Goal: Check status

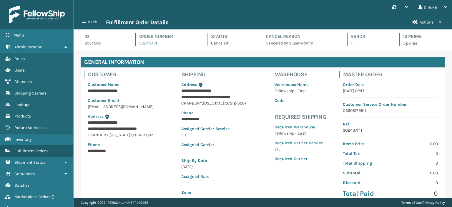
scroll to position [14, 378]
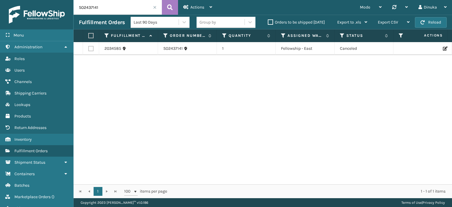
click at [91, 6] on input "SO2437141" at bounding box center [118, 7] width 88 height 15
paste input "999"
type input "SO2437999"
click at [172, 5] on icon at bounding box center [170, 7] width 6 height 9
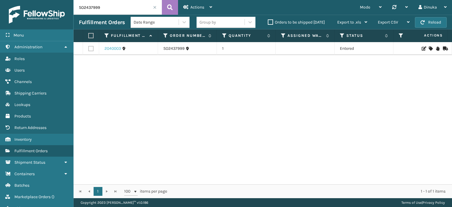
click at [117, 49] on link "2040003" at bounding box center [113, 49] width 16 height 6
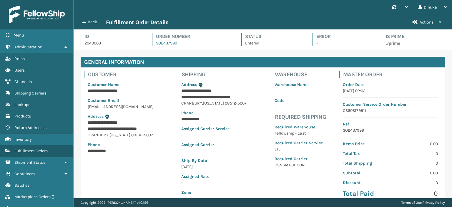
scroll to position [14, 378]
drag, startPoint x: 187, startPoint y: 44, endPoint x: 148, endPoint y: 44, distance: 39.5
click at [148, 44] on div "Id 2040003 Order Number SO2437999 Status Entered Error - Is Prime" at bounding box center [263, 41] width 365 height 17
copy link "SO2437999"
drag, startPoint x: 299, startPoint y: 161, endPoint x: 274, endPoint y: 160, distance: 25.6
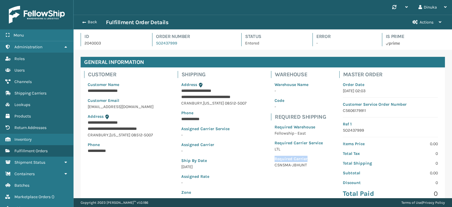
click at [275, 160] on p "Required Carrier" at bounding box center [299, 159] width 48 height 6
copy p "Required Carrier"
